Goal: Information Seeking & Learning: Learn about a topic

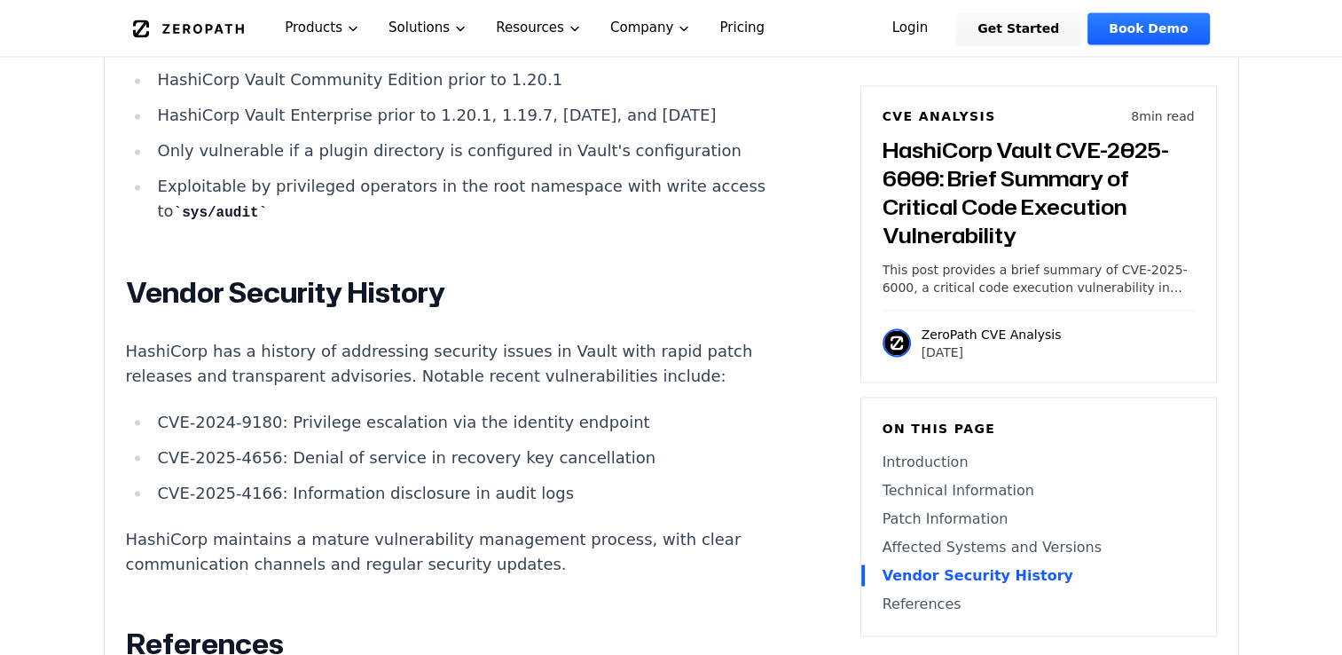
scroll to position [3466, 0]
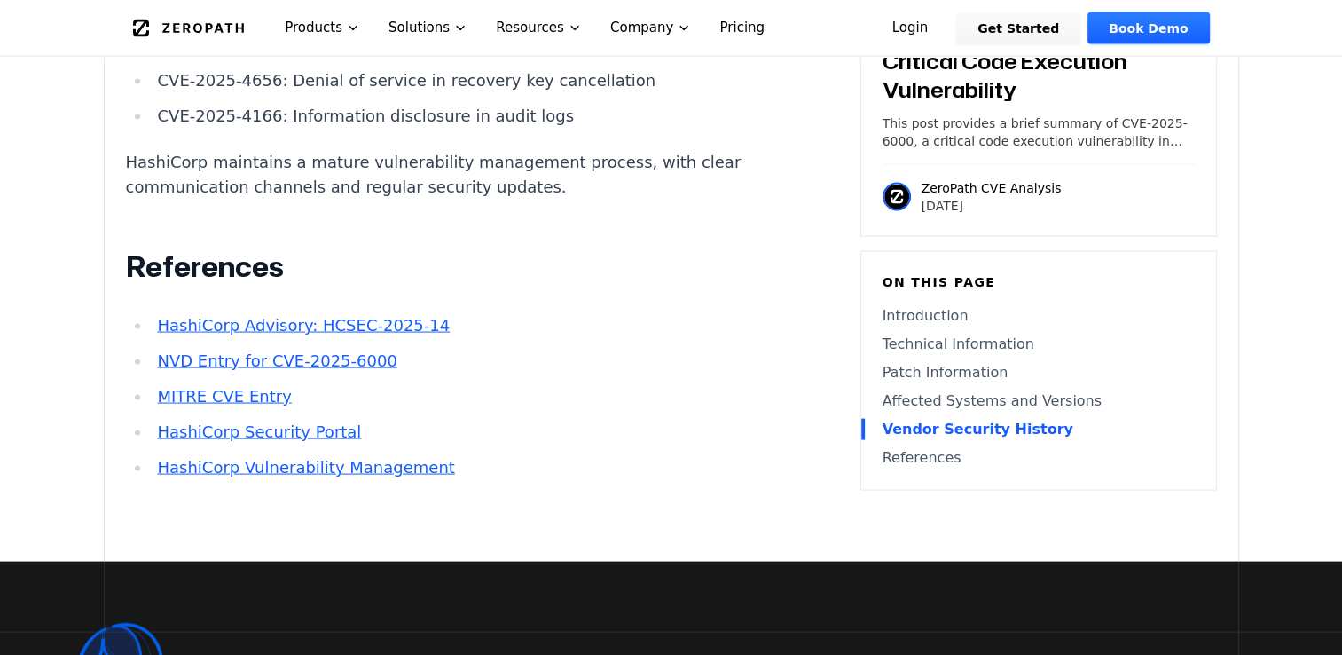
click at [277, 323] on link "HashiCorp Advisory: HCSEC-2025-14" at bounding box center [303, 325] width 293 height 19
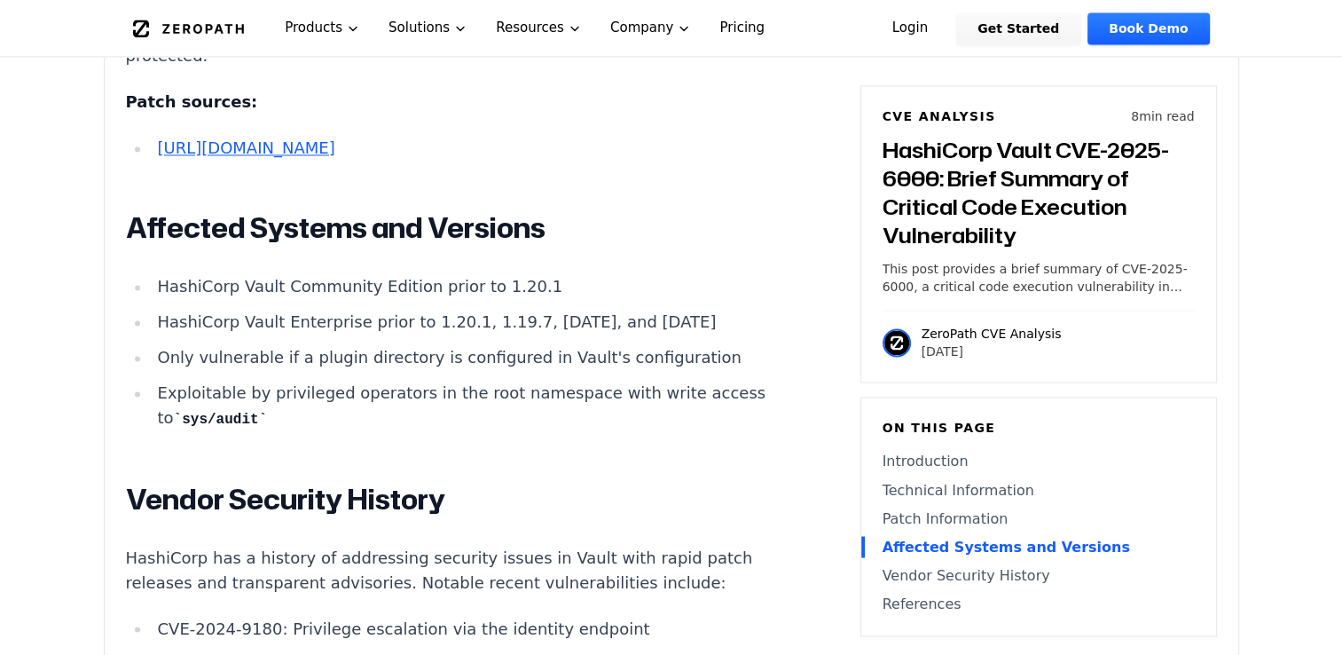
scroll to position [2882, 0]
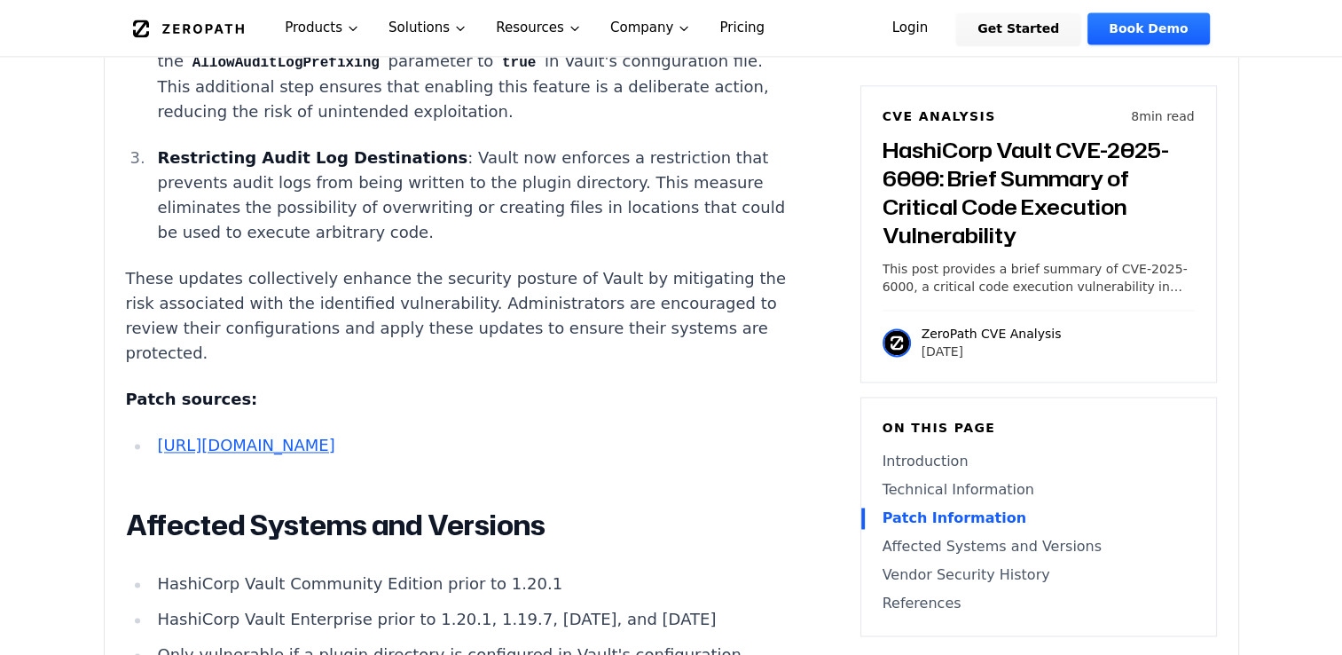
scroll to position [2586, 0]
click at [316, 435] on link "[URL][DOMAIN_NAME]" at bounding box center [245, 444] width 177 height 19
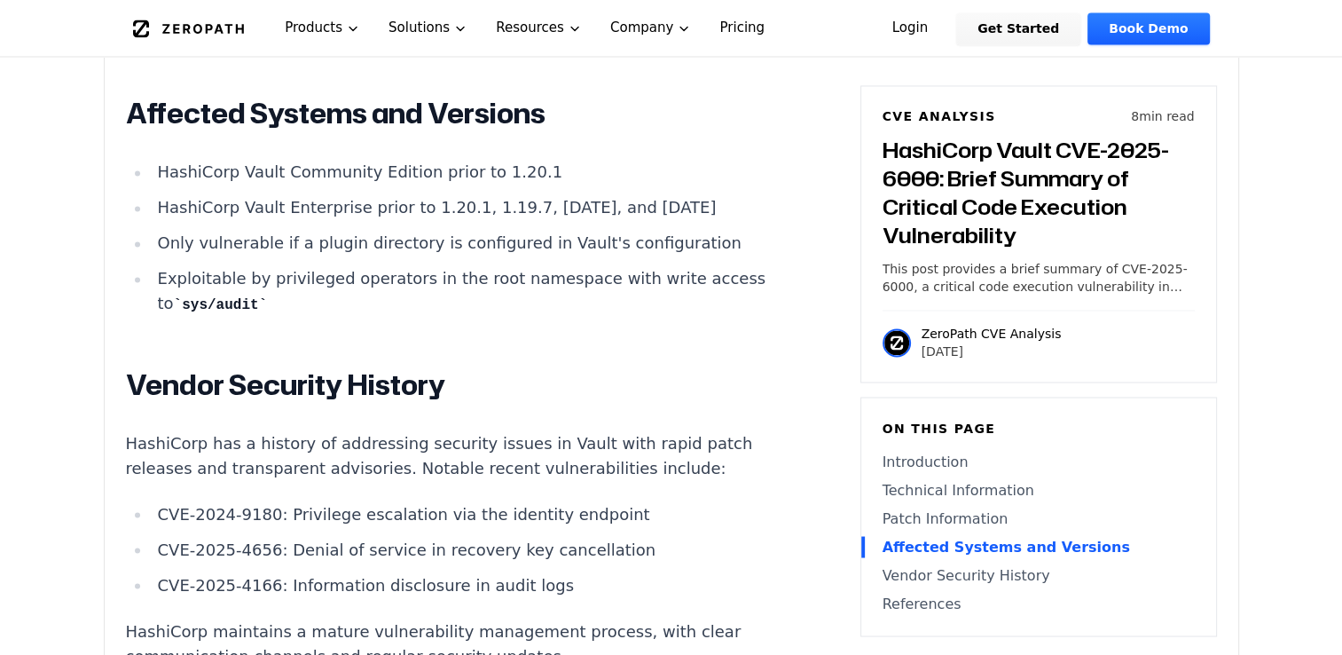
scroll to position [3004, 0]
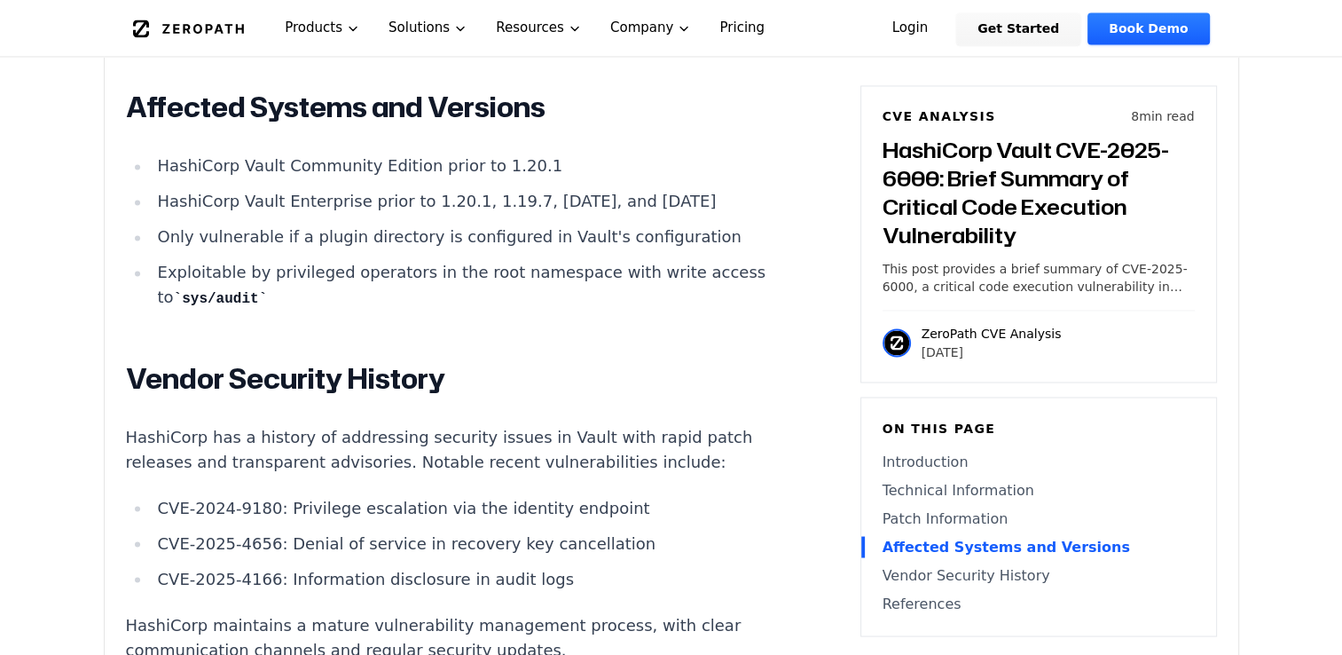
click at [409, 199] on li "HashiCorp Vault Enterprise prior to 1.20.1, 1.19.7, [DATE], and [DATE]" at bounding box center [468, 201] width 635 height 25
drag, startPoint x: 409, startPoint y: 199, endPoint x: 436, endPoint y: 201, distance: 27.6
click at [436, 201] on li "HashiCorp Vault Enterprise prior to 1.20.1, 1.19.7, [DATE], and [DATE]" at bounding box center [468, 201] width 635 height 25
